Goal: Task Accomplishment & Management: Use online tool/utility

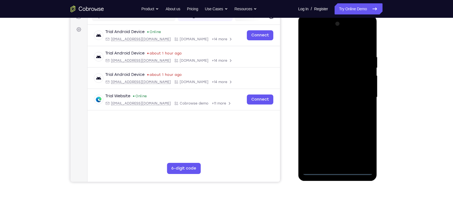
click at [337, 170] on div at bounding box center [337, 97] width 70 height 156
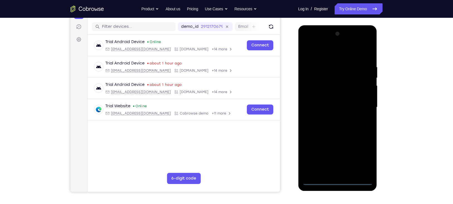
scroll to position [66, 0]
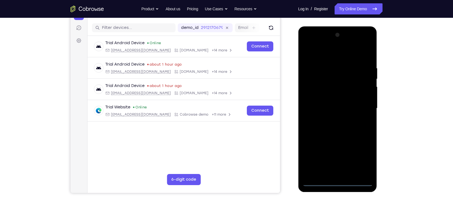
click at [360, 158] on div at bounding box center [337, 109] width 70 height 156
click at [321, 55] on div at bounding box center [337, 109] width 70 height 156
click at [358, 106] on div at bounding box center [337, 109] width 70 height 156
click at [333, 119] on div at bounding box center [337, 109] width 70 height 156
click at [343, 135] on div at bounding box center [337, 109] width 70 height 156
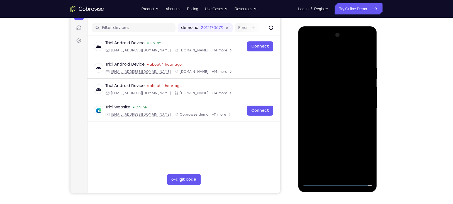
click at [330, 80] on div at bounding box center [337, 109] width 70 height 156
click at [337, 94] on div at bounding box center [337, 109] width 70 height 156
click at [348, 87] on div at bounding box center [337, 109] width 70 height 156
click at [331, 86] on div at bounding box center [337, 109] width 70 height 156
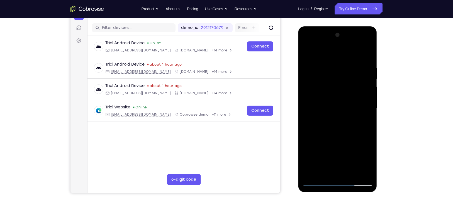
click at [351, 135] on div at bounding box center [337, 109] width 70 height 156
click at [367, 174] on div at bounding box center [337, 109] width 70 height 156
click at [350, 174] on div at bounding box center [337, 109] width 70 height 156
click at [338, 140] on div at bounding box center [337, 109] width 70 height 156
click at [347, 101] on div at bounding box center [337, 109] width 70 height 156
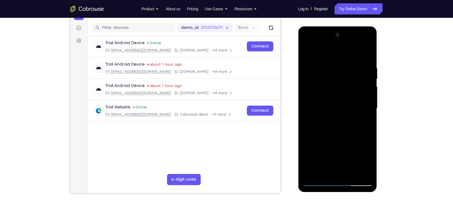
click at [364, 124] on div at bounding box center [337, 109] width 70 height 156
click at [306, 53] on div at bounding box center [337, 109] width 70 height 156
click at [338, 112] on div at bounding box center [337, 109] width 70 height 156
click at [350, 128] on div at bounding box center [337, 109] width 70 height 156
click at [363, 125] on div at bounding box center [337, 109] width 70 height 156
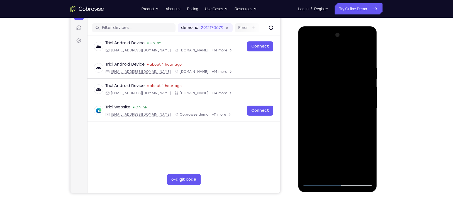
click at [363, 123] on div at bounding box center [337, 109] width 70 height 156
click at [327, 70] on div at bounding box center [337, 109] width 70 height 156
click at [343, 121] on div at bounding box center [337, 109] width 70 height 156
click at [367, 162] on div at bounding box center [337, 109] width 70 height 156
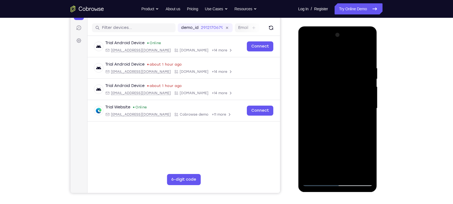
click at [367, 162] on div at bounding box center [337, 109] width 70 height 156
click at [367, 123] on div at bounding box center [337, 109] width 70 height 156
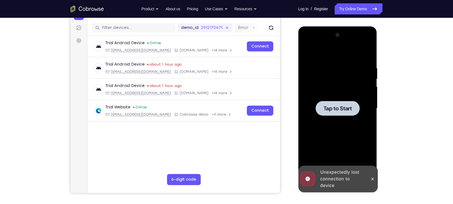
click at [346, 110] on span "Tap to Start" at bounding box center [337, 109] width 28 height 6
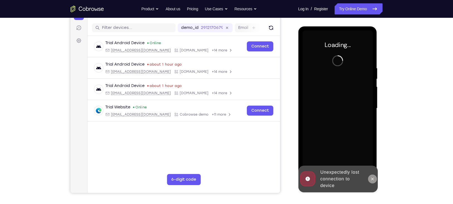
click at [372, 179] on icon at bounding box center [372, 179] width 4 height 4
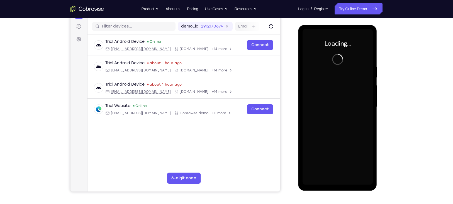
scroll to position [66, 0]
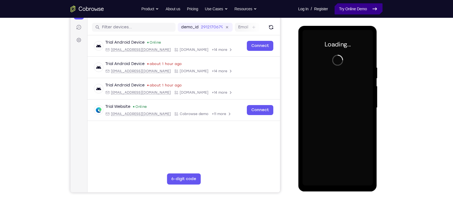
click at [352, 5] on link "Try Online Demo" at bounding box center [359, 8] width 48 height 11
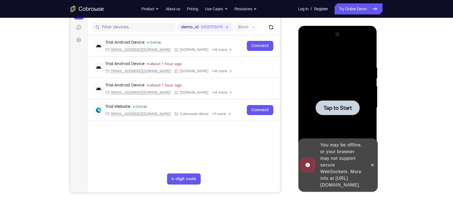
click at [331, 112] on div at bounding box center [337, 108] width 44 height 15
click at [374, 163] on icon at bounding box center [372, 165] width 4 height 4
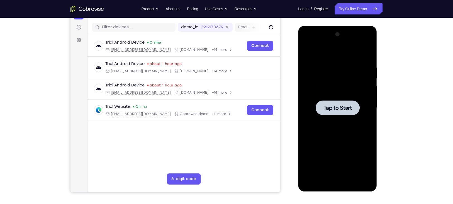
click at [335, 113] on div at bounding box center [337, 108] width 44 height 15
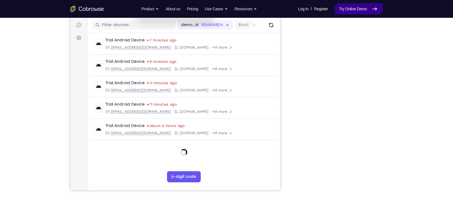
click at [359, 12] on link "Try Online Demo" at bounding box center [359, 8] width 48 height 11
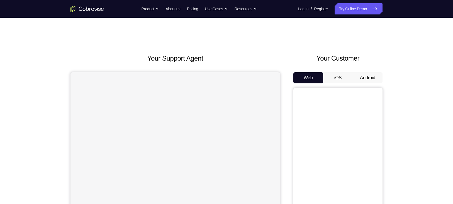
click at [364, 74] on button "Android" at bounding box center [368, 77] width 30 height 11
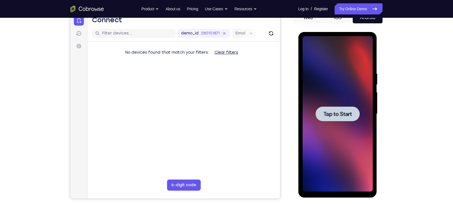
click at [346, 126] on div at bounding box center [337, 114] width 70 height 156
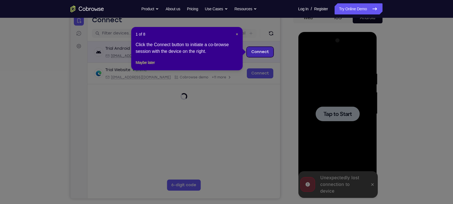
click at [255, 51] on link "Connect" at bounding box center [260, 52] width 26 height 10
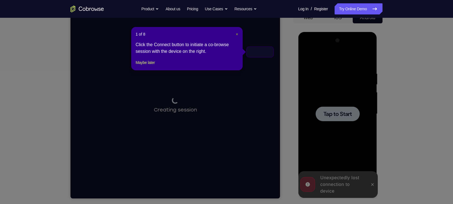
click at [238, 34] on span "×" at bounding box center [237, 34] width 2 height 4
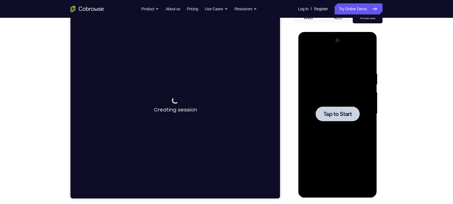
click at [330, 119] on div at bounding box center [337, 114] width 44 height 15
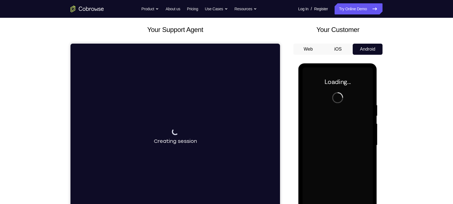
scroll to position [28, 0]
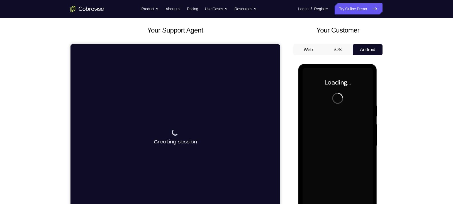
click at [269, 119] on div "Connecting to device Creating session" at bounding box center [174, 137] width 209 height 187
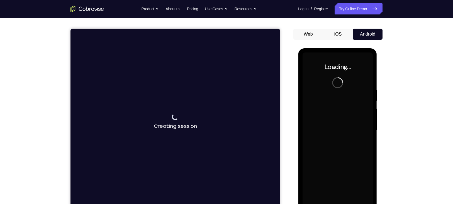
scroll to position [45, 0]
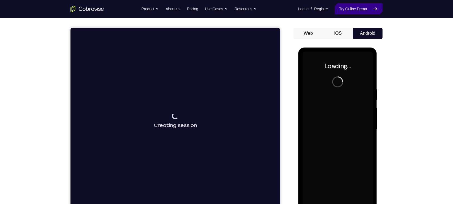
click at [343, 12] on link "Try Online Demo" at bounding box center [359, 8] width 48 height 11
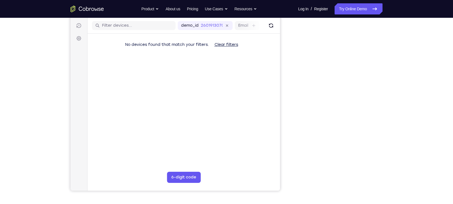
scroll to position [68, 0]
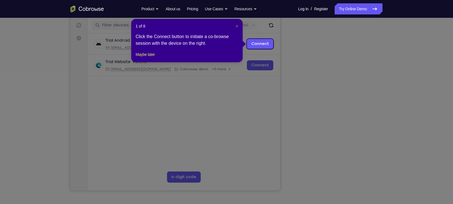
click at [238, 26] on span "×" at bounding box center [237, 26] width 2 height 4
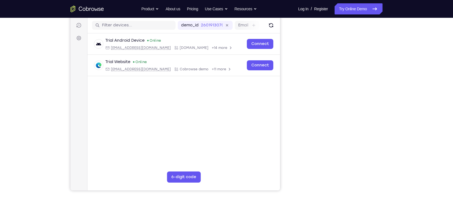
scroll to position [66, 0]
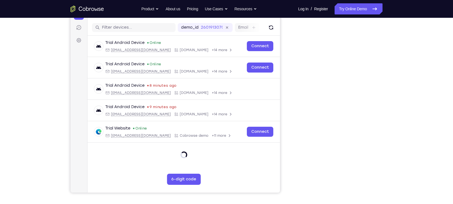
click at [392, 125] on div "Your Support Agent Your Customer Web iOS Android Next Steps We’d be happy to gi…" at bounding box center [226, 135] width 357 height 367
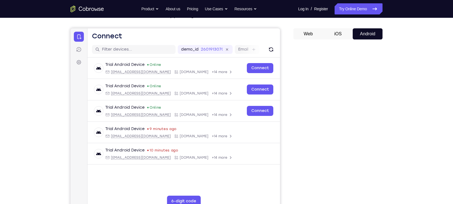
scroll to position [0, 0]
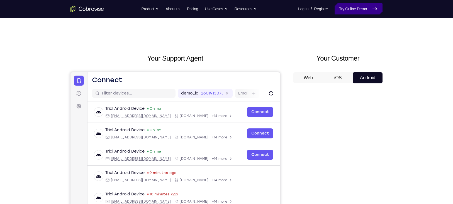
click at [366, 9] on link "Try Online Demo" at bounding box center [359, 8] width 48 height 11
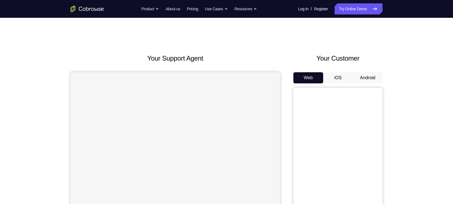
click at [371, 75] on button "Android" at bounding box center [368, 77] width 30 height 11
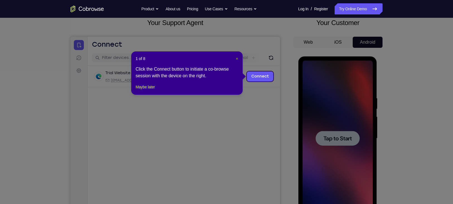
click at [236, 58] on span "×" at bounding box center [237, 59] width 2 height 4
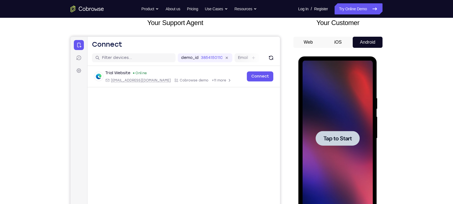
click at [328, 136] on span "Tap to Start" at bounding box center [337, 139] width 28 height 6
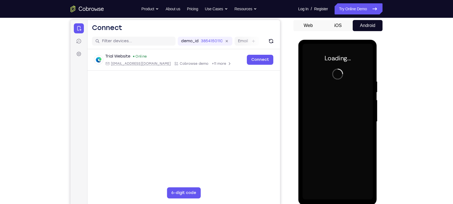
scroll to position [62, 0]
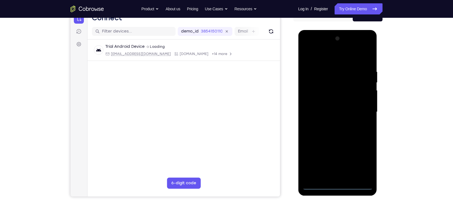
click at [339, 186] on div at bounding box center [337, 112] width 70 height 156
click at [360, 160] on div at bounding box center [337, 112] width 70 height 156
click at [318, 59] on div at bounding box center [337, 112] width 70 height 156
click at [359, 108] on div at bounding box center [337, 112] width 70 height 156
click at [330, 123] on div at bounding box center [337, 112] width 70 height 156
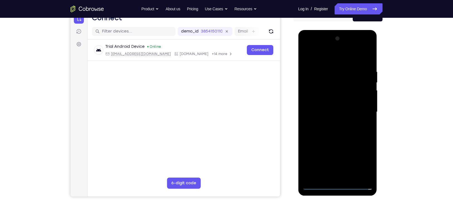
click at [340, 138] on div at bounding box center [337, 112] width 70 height 156
click at [327, 84] on div at bounding box center [337, 112] width 70 height 156
click at [329, 95] on div at bounding box center [337, 112] width 70 height 156
click at [329, 97] on div at bounding box center [337, 112] width 70 height 156
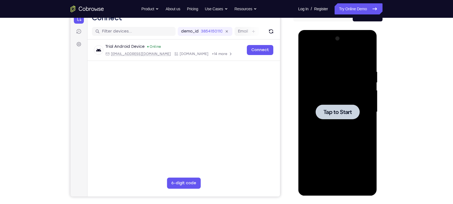
click at [348, 122] on div at bounding box center [337, 112] width 70 height 156
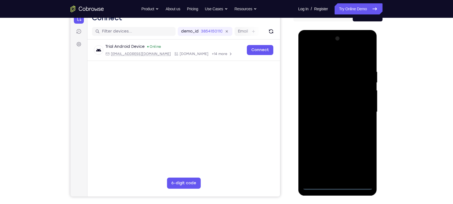
click at [338, 186] on div at bounding box center [337, 112] width 70 height 156
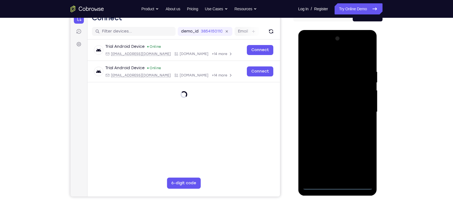
click at [361, 163] on div at bounding box center [337, 112] width 70 height 156
click at [323, 55] on div at bounding box center [337, 112] width 70 height 156
click at [364, 111] on div at bounding box center [337, 112] width 70 height 156
click at [331, 122] on div at bounding box center [337, 112] width 70 height 156
click at [330, 138] on div at bounding box center [337, 112] width 70 height 156
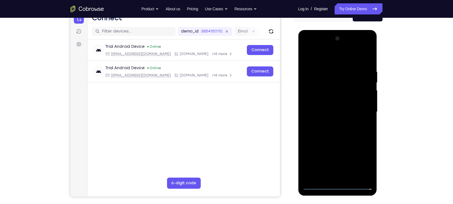
click at [327, 84] on div at bounding box center [337, 112] width 70 height 156
click at [327, 97] on div at bounding box center [337, 112] width 70 height 156
click at [343, 125] on div at bounding box center [337, 112] width 70 height 156
click at [353, 104] on div at bounding box center [337, 112] width 70 height 156
click at [336, 177] on div at bounding box center [337, 112] width 70 height 156
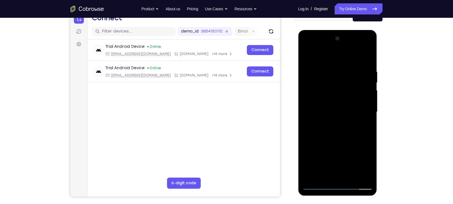
click at [320, 85] on div at bounding box center [337, 112] width 70 height 156
click at [333, 106] on div at bounding box center [337, 112] width 70 height 156
click at [339, 137] on div at bounding box center [337, 112] width 70 height 156
click at [368, 177] on div at bounding box center [337, 112] width 70 height 156
click at [351, 177] on div at bounding box center [337, 112] width 70 height 156
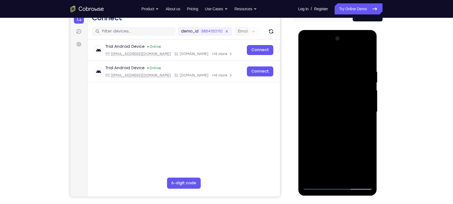
click at [335, 142] on div at bounding box center [337, 112] width 70 height 156
click at [324, 105] on div at bounding box center [337, 112] width 70 height 156
click at [365, 128] on div at bounding box center [337, 112] width 70 height 156
click at [323, 124] on div at bounding box center [337, 112] width 70 height 156
click at [323, 126] on div at bounding box center [337, 112] width 70 height 156
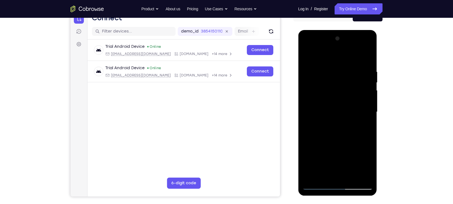
click at [323, 126] on div at bounding box center [337, 112] width 70 height 156
click at [365, 166] on div at bounding box center [337, 112] width 70 height 156
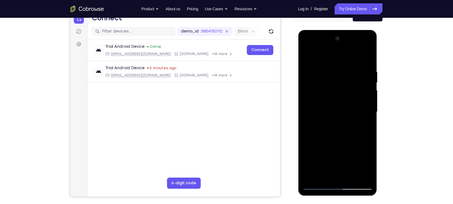
click at [366, 128] on div at bounding box center [337, 112] width 70 height 156
click at [365, 126] on div at bounding box center [337, 112] width 70 height 156
click at [307, 56] on div at bounding box center [337, 112] width 70 height 156
click at [307, 55] on div at bounding box center [337, 112] width 70 height 156
click at [348, 178] on div at bounding box center [337, 112] width 70 height 156
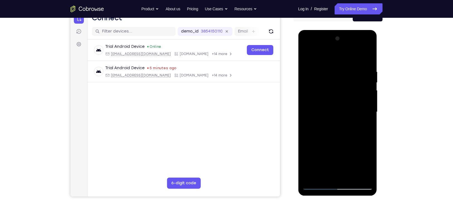
click at [341, 106] on div at bounding box center [337, 112] width 70 height 156
click at [367, 128] on div at bounding box center [337, 112] width 70 height 156
click at [306, 57] on div at bounding box center [337, 112] width 70 height 156
click at [326, 99] on div at bounding box center [337, 112] width 70 height 156
click at [308, 58] on div at bounding box center [337, 112] width 70 height 156
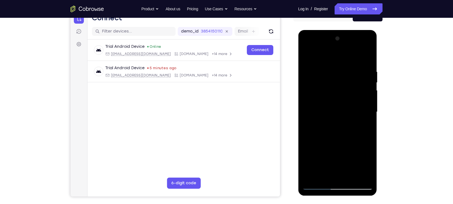
click at [326, 103] on div at bounding box center [337, 112] width 70 height 156
click at [365, 126] on div at bounding box center [337, 112] width 70 height 156
click at [320, 126] on div at bounding box center [337, 112] width 70 height 156
click at [368, 126] on div at bounding box center [337, 112] width 70 height 156
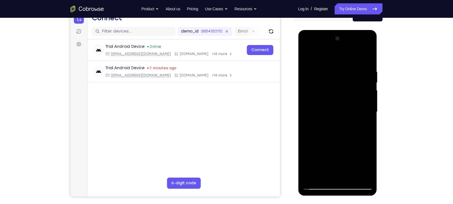
click at [331, 126] on div at bounding box center [337, 112] width 70 height 156
click at [364, 124] on div at bounding box center [337, 112] width 70 height 156
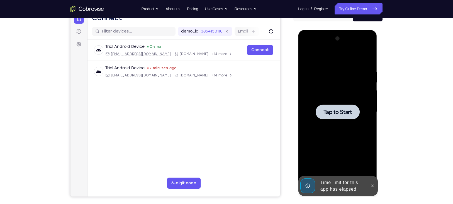
click at [332, 110] on span "Tap to Start" at bounding box center [337, 112] width 28 height 6
click at [372, 185] on icon at bounding box center [372, 186] width 4 height 4
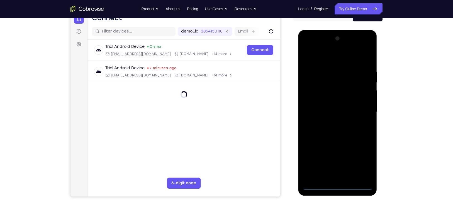
click at [341, 185] on div at bounding box center [337, 112] width 70 height 156
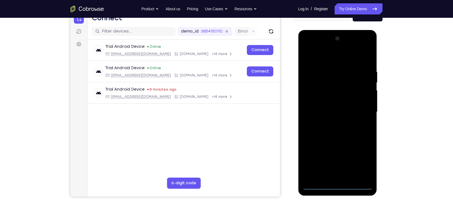
click at [363, 166] on div at bounding box center [337, 112] width 70 height 156
click at [320, 59] on div at bounding box center [337, 112] width 70 height 156
click at [360, 110] on div at bounding box center [337, 112] width 70 height 156
click at [330, 121] on div at bounding box center [337, 112] width 70 height 156
click at [335, 138] on div at bounding box center [337, 112] width 70 height 156
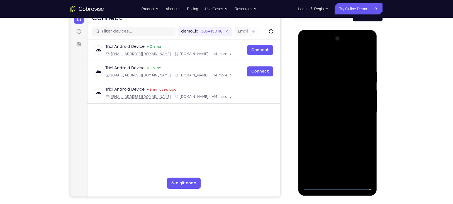
click at [321, 84] on div at bounding box center [337, 112] width 70 height 156
click at [323, 98] on div at bounding box center [337, 112] width 70 height 156
click at [330, 90] on div at bounding box center [337, 112] width 70 height 156
click at [330, 100] on div at bounding box center [337, 112] width 70 height 156
click at [336, 136] on div at bounding box center [337, 112] width 70 height 156
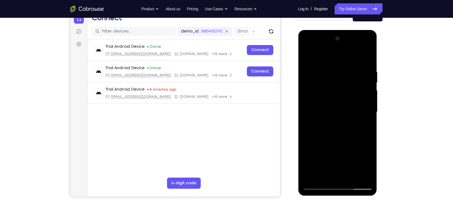
click at [370, 177] on div at bounding box center [337, 112] width 70 height 156
click at [350, 177] on div at bounding box center [337, 112] width 70 height 156
click at [337, 142] on div at bounding box center [337, 112] width 70 height 156
click at [341, 103] on div at bounding box center [337, 112] width 70 height 156
click at [322, 174] on div at bounding box center [337, 112] width 70 height 156
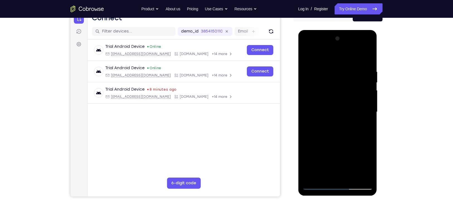
click at [353, 142] on div at bounding box center [337, 112] width 70 height 156
click at [366, 122] on div at bounding box center [337, 112] width 70 height 156
click at [328, 106] on div at bounding box center [337, 112] width 70 height 156
click at [342, 156] on div at bounding box center [337, 112] width 70 height 156
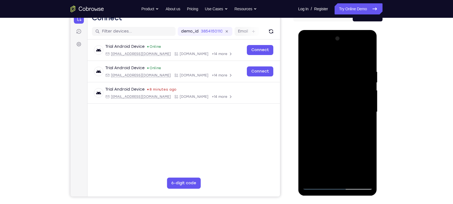
click at [368, 127] on div at bounding box center [337, 112] width 70 height 156
click at [307, 56] on div at bounding box center [337, 112] width 70 height 156
click at [338, 117] on div at bounding box center [337, 112] width 70 height 156
click at [329, 174] on div at bounding box center [337, 112] width 70 height 156
click at [365, 126] on div at bounding box center [337, 112] width 70 height 156
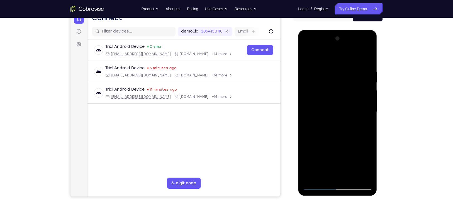
click at [367, 126] on div at bounding box center [337, 112] width 70 height 156
click at [365, 126] on div at bounding box center [337, 112] width 70 height 156
drag, startPoint x: 350, startPoint y: 93, endPoint x: 337, endPoint y: 132, distance: 41.6
click at [337, 132] on div at bounding box center [337, 112] width 70 height 156
click at [367, 125] on div at bounding box center [337, 112] width 70 height 156
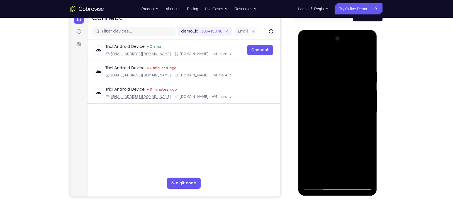
click at [366, 168] on div at bounding box center [337, 112] width 70 height 156
click at [362, 127] on div at bounding box center [337, 112] width 70 height 156
drag, startPoint x: 314, startPoint y: 85, endPoint x: 316, endPoint y: 114, distance: 28.8
click at [316, 114] on div at bounding box center [337, 112] width 70 height 156
click at [368, 166] on div at bounding box center [337, 112] width 70 height 156
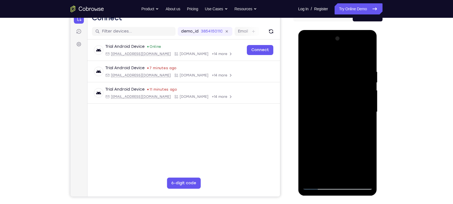
click at [368, 166] on div at bounding box center [337, 112] width 70 height 156
click at [367, 166] on div at bounding box center [337, 112] width 70 height 156
click at [306, 57] on div at bounding box center [337, 112] width 70 height 156
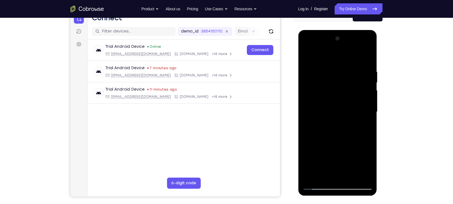
click at [343, 116] on div at bounding box center [337, 112] width 70 height 156
click at [366, 167] on div at bounding box center [337, 112] width 70 height 156
click at [370, 164] on div at bounding box center [337, 112] width 70 height 156
click at [363, 125] on div at bounding box center [337, 112] width 70 height 156
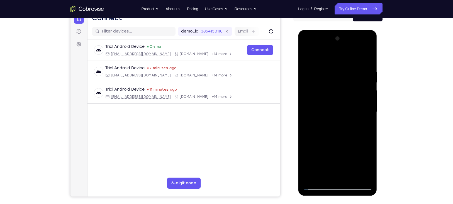
click at [348, 106] on div at bounding box center [337, 112] width 70 height 156
click at [357, 156] on div at bounding box center [337, 112] width 70 height 156
click at [364, 127] on div at bounding box center [337, 112] width 70 height 156
click at [362, 125] on div at bounding box center [337, 112] width 70 height 156
click at [305, 55] on div at bounding box center [337, 112] width 70 height 156
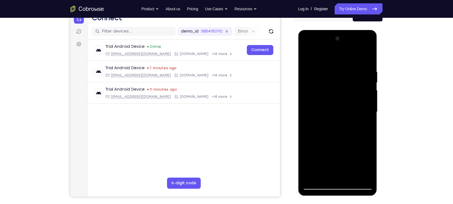
click at [307, 30] on div at bounding box center [337, 30] width 79 height 0
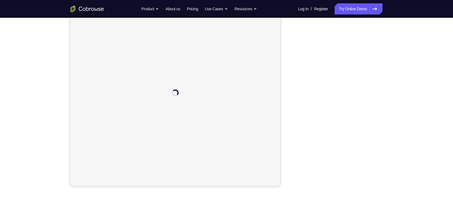
scroll to position [71, 0]
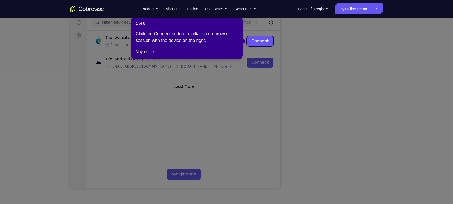
click at [237, 24] on span "×" at bounding box center [237, 23] width 2 height 4
